Goal: Check status

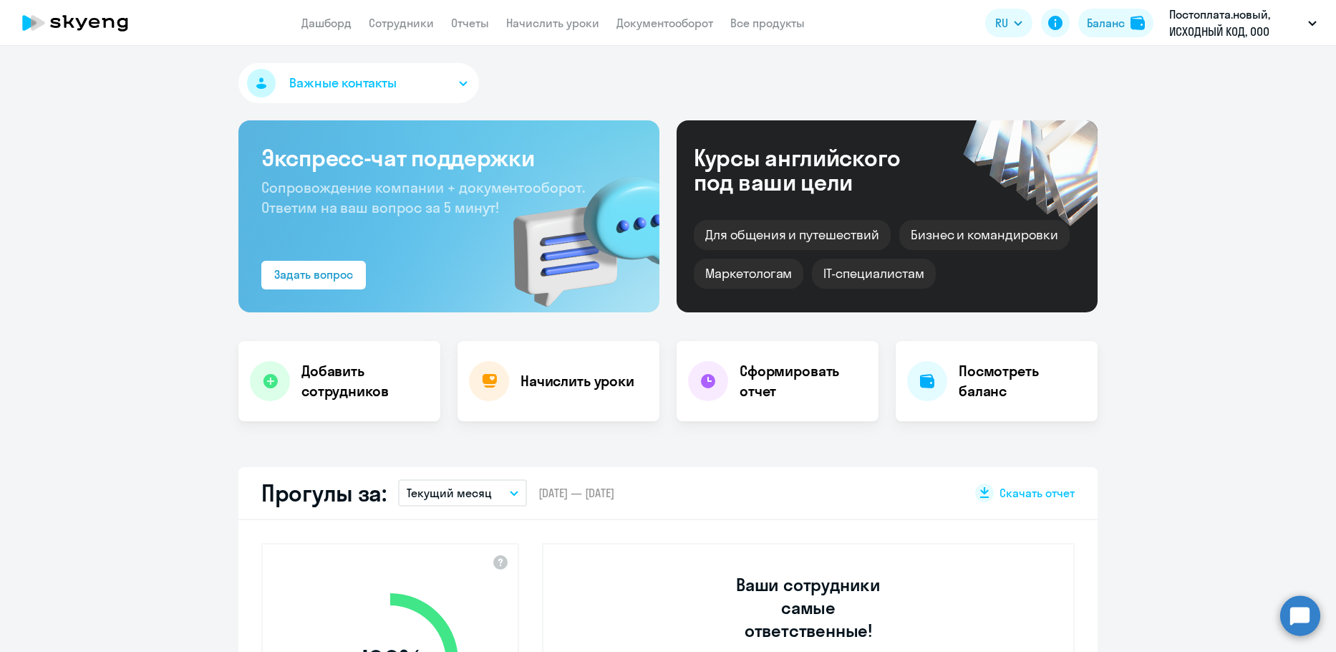
select select "30"
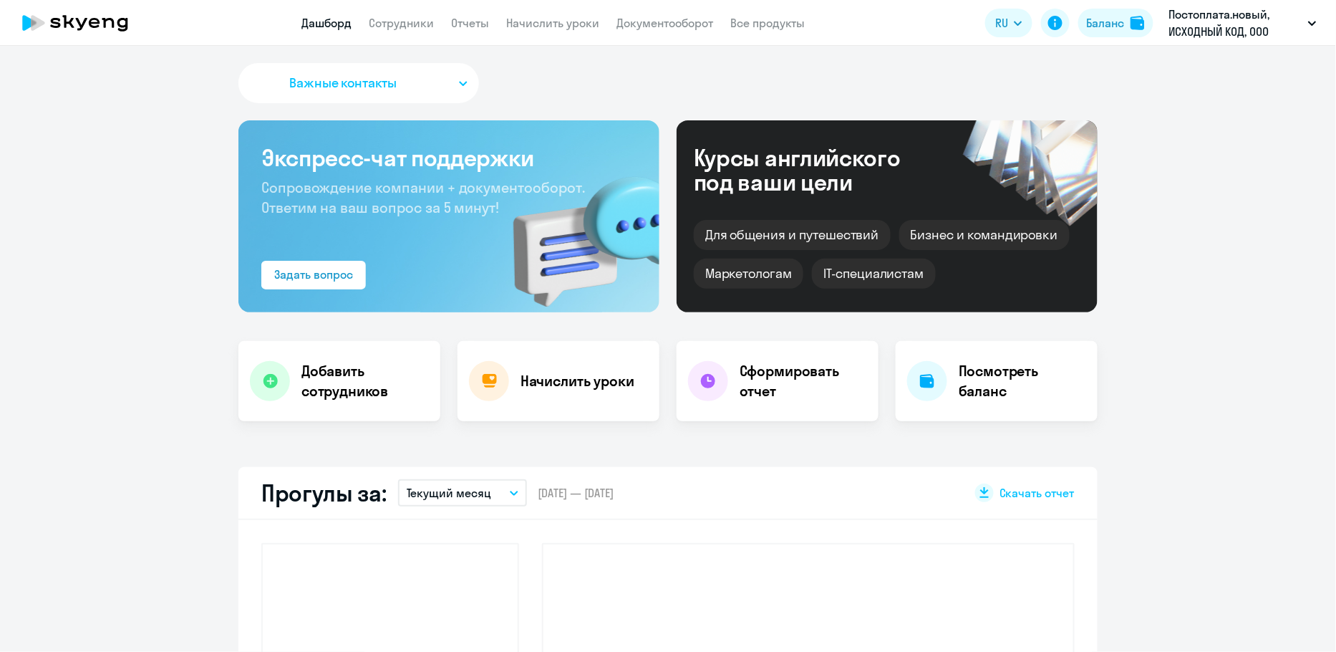
select select "30"
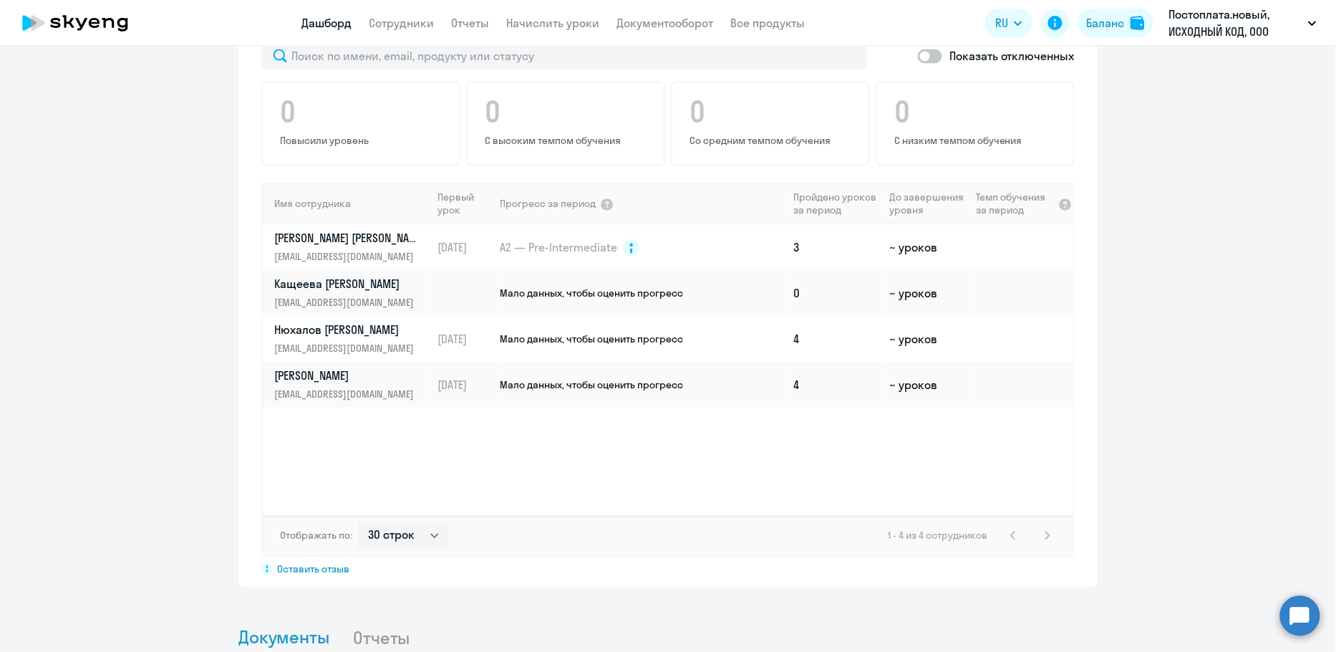
scroll to position [919, 0]
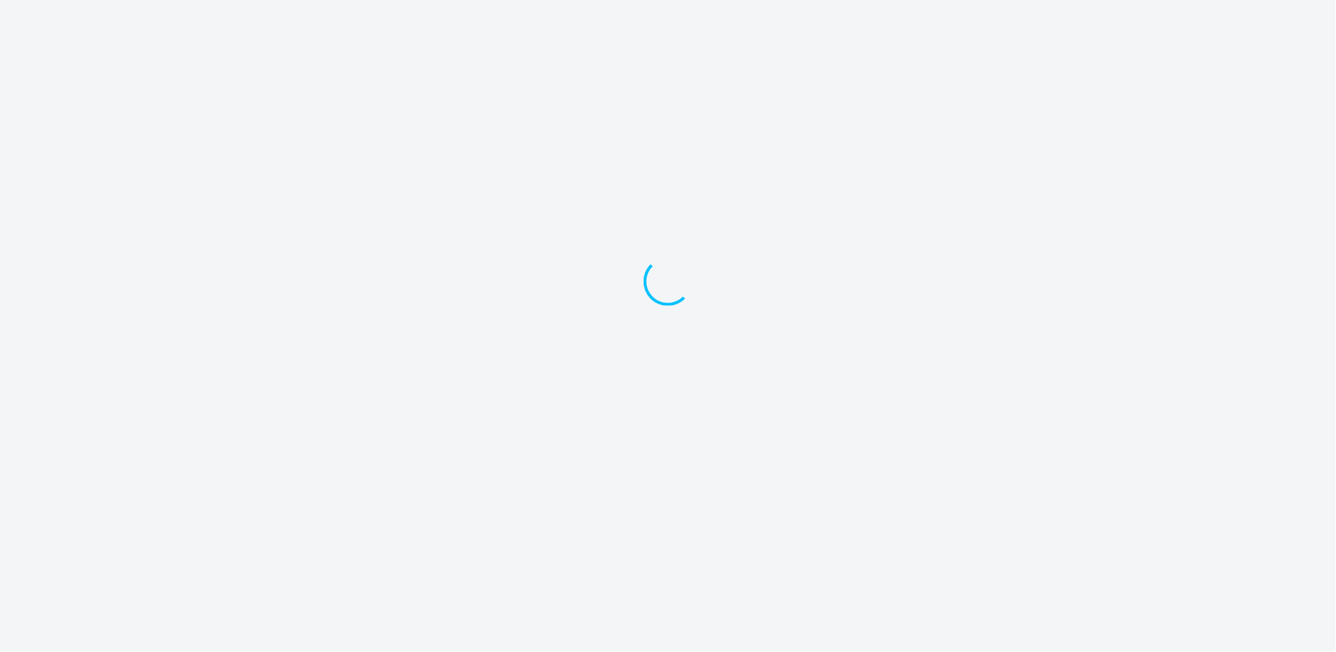
select select "30"
